Goal: Task Accomplishment & Management: Manage account settings

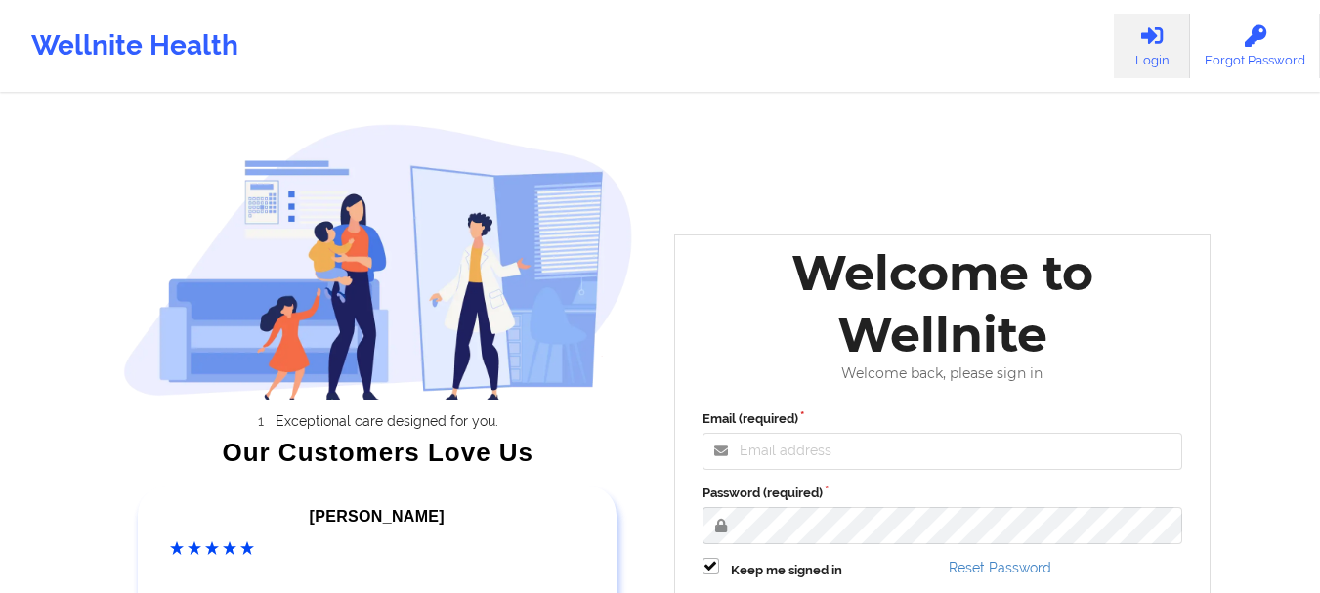
scroll to position [303, 0]
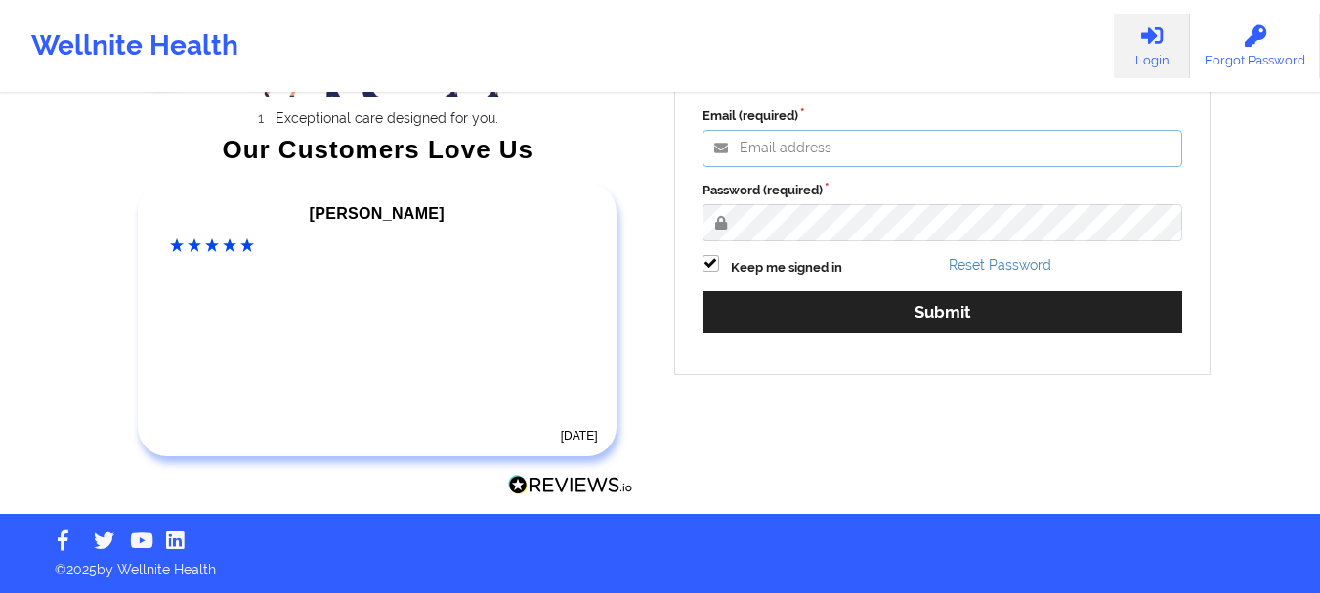
type input "[PERSON_NAME][EMAIL_ADDRESS][PERSON_NAME][DOMAIN_NAME]"
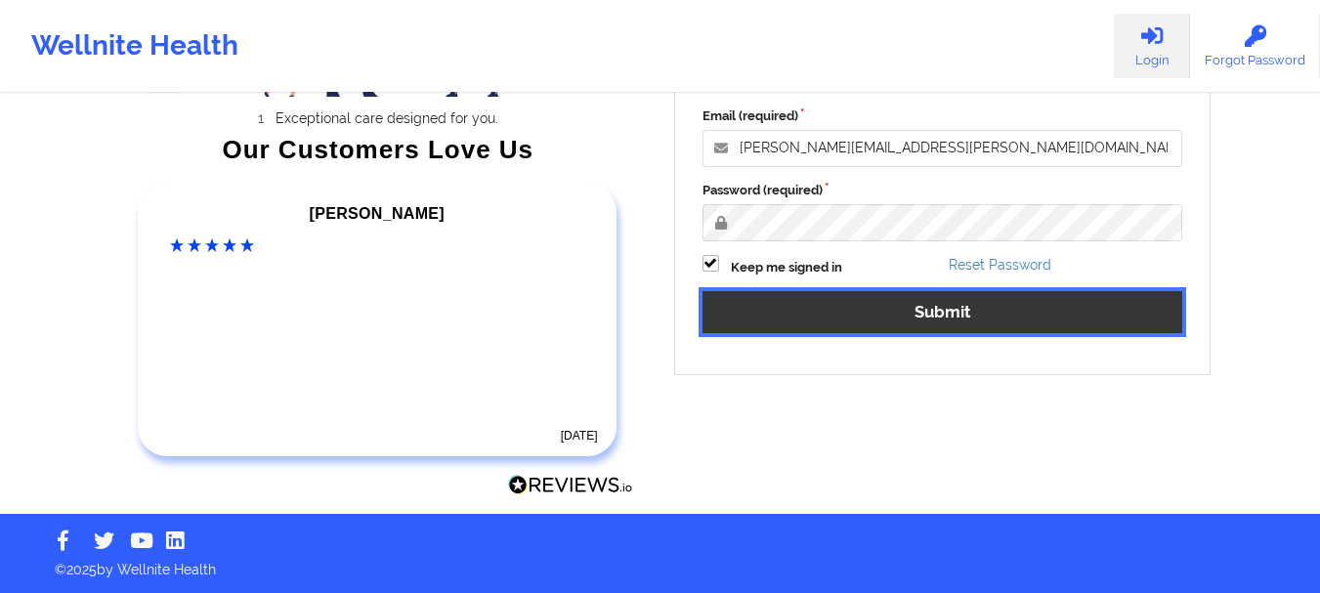
click at [880, 299] on button "Submit" at bounding box center [943, 312] width 481 height 42
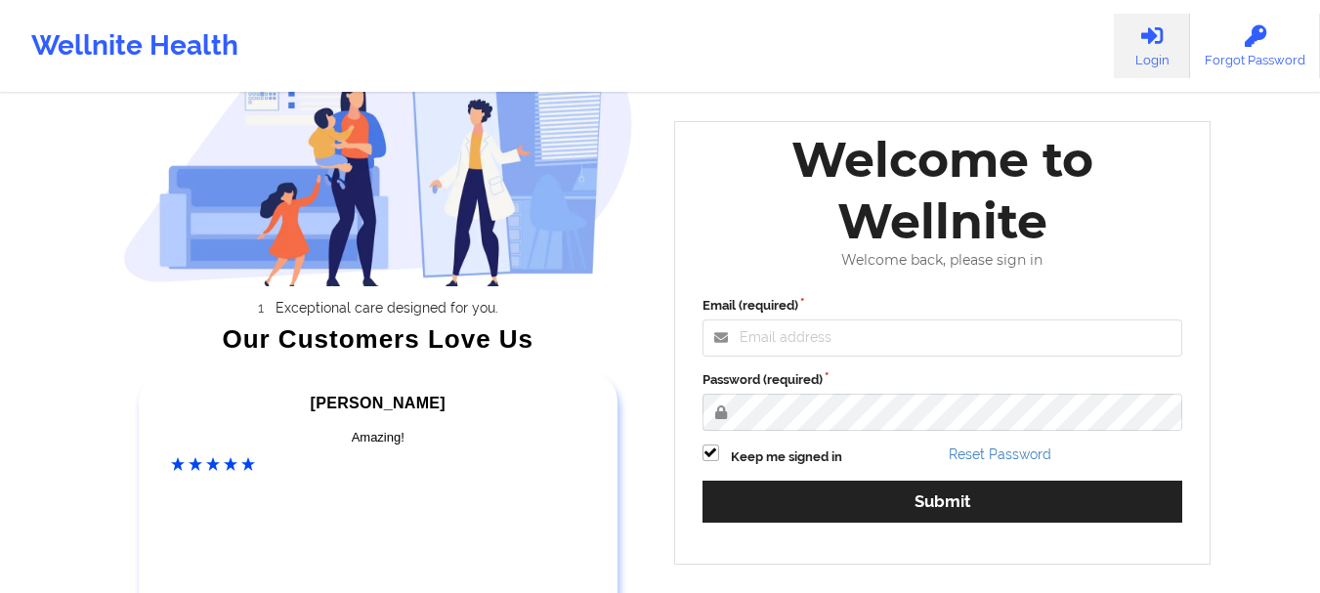
scroll to position [293, 0]
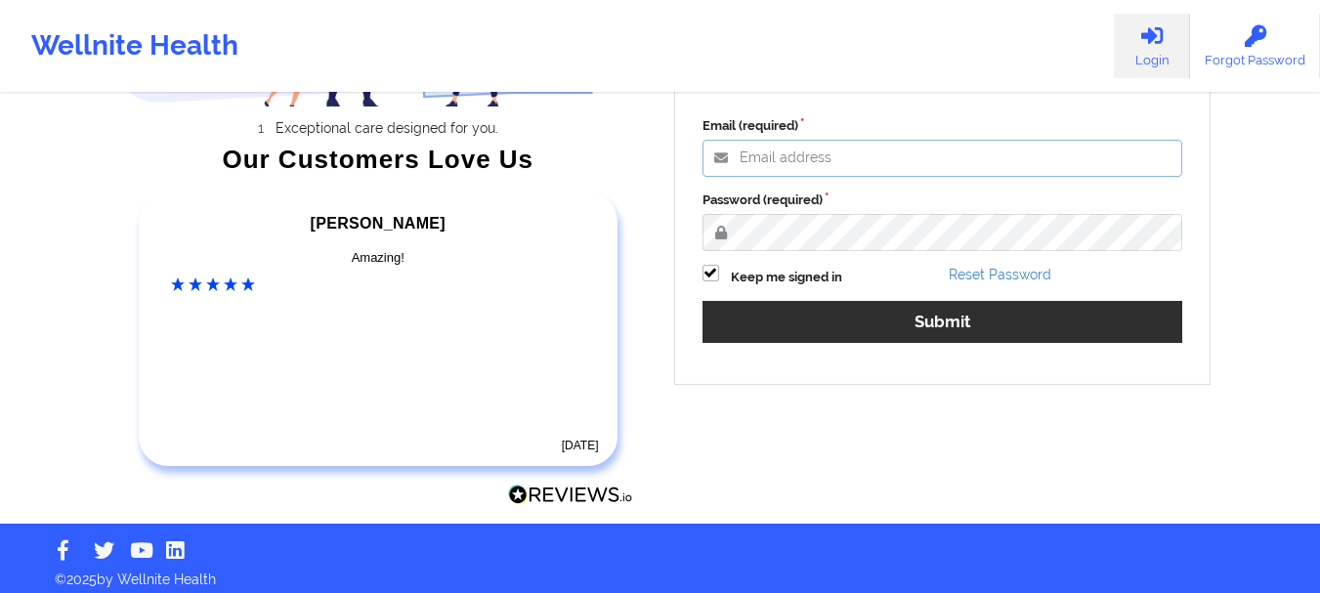
type input "[PERSON_NAME][EMAIL_ADDRESS][PERSON_NAME][DOMAIN_NAME]"
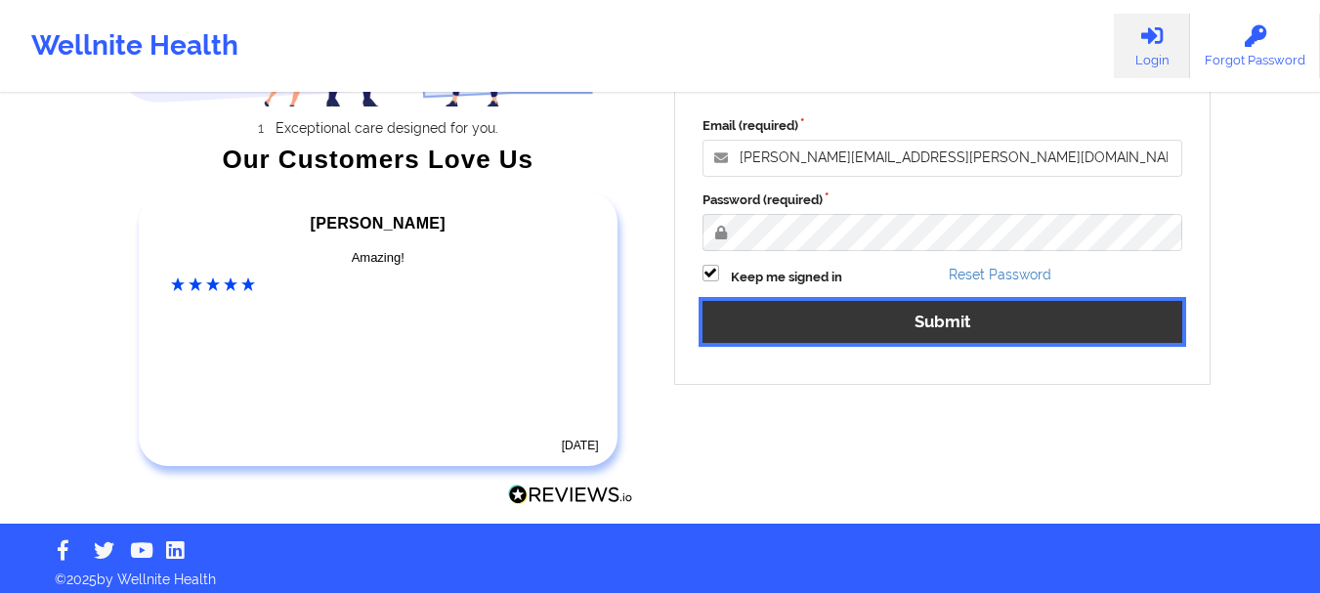
click at [816, 324] on button "Submit" at bounding box center [943, 322] width 481 height 42
